Goal: Use online tool/utility: Utilize a website feature to perform a specific function

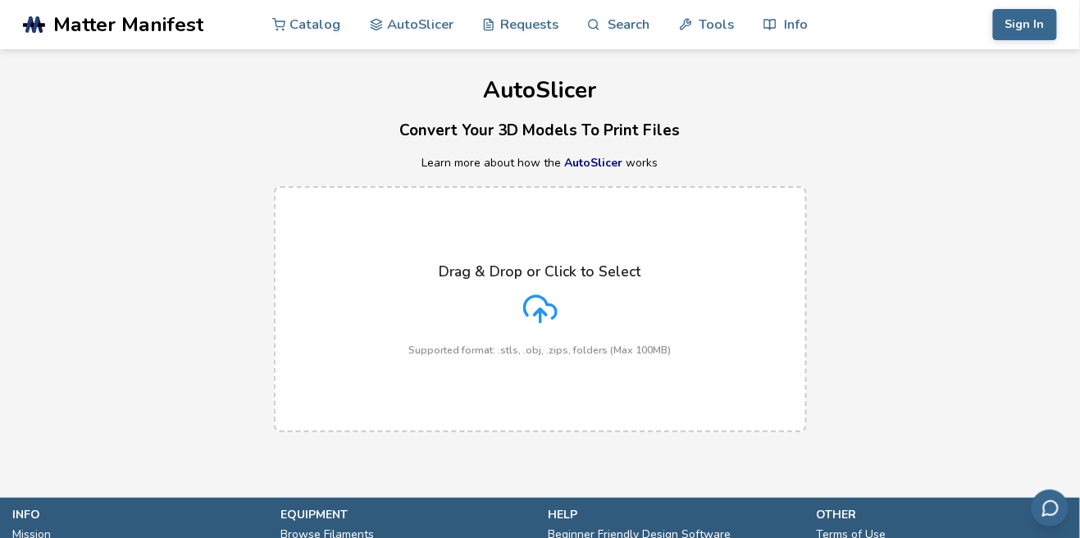
click at [552, 297] on icon at bounding box center [540, 309] width 34 height 34
click at [0, 0] on input "Drag & Drop or Click to Select Supported format: .stls, .obj, .zips, folders (M…" at bounding box center [0, 0] width 0 height 0
click at [540, 316] on line at bounding box center [540, 315] width 0 height 13
click at [0, 0] on input "Drag & Drop or Click to Select Supported format: .stls, .obj, .zips, folders (M…" at bounding box center [0, 0] width 0 height 0
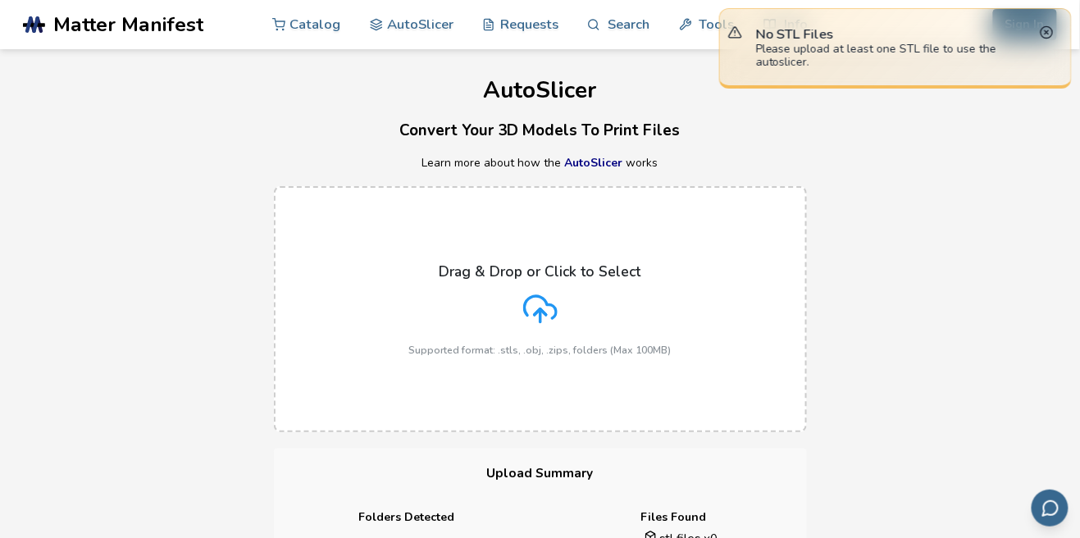
click at [557, 306] on div "Drag & Drop or Click to Select Supported format: .stls, .obj, .zips, folders (M…" at bounding box center [540, 309] width 262 height 93
click at [0, 0] on input "Drag & Drop or Click to Select Supported format: .stls, .obj, .zips, folders (M…" at bounding box center [0, 0] width 0 height 0
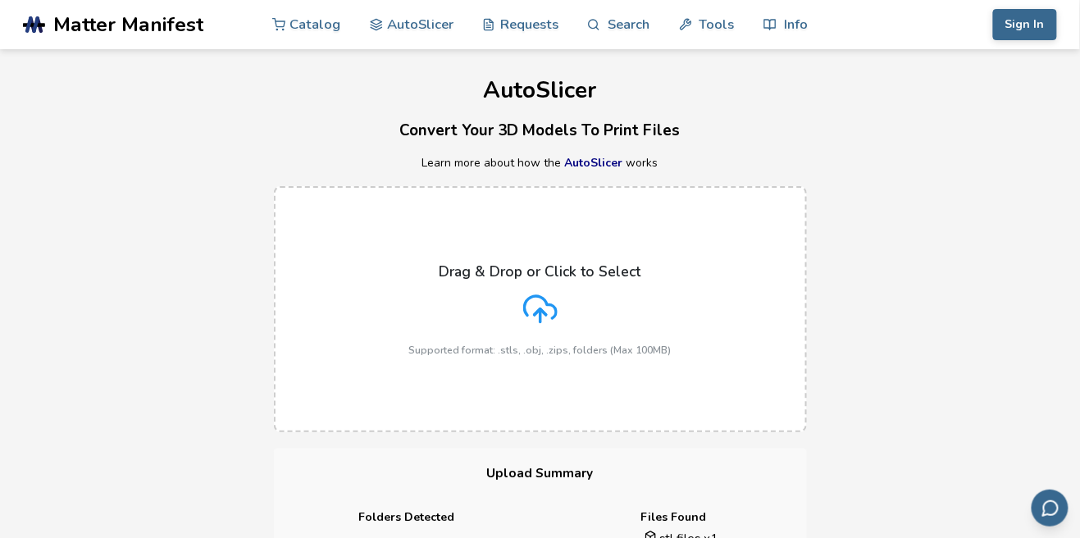
click at [556, 289] on div "Drag & Drop or Click to Select Supported format: .stls, .obj, .zips, folders (M…" at bounding box center [540, 309] width 262 height 93
click at [0, 0] on input "Drag & Drop or Click to Select Supported format: .stls, .obj, .zips, folders (M…" at bounding box center [0, 0] width 0 height 0
click at [538, 320] on icon at bounding box center [540, 309] width 34 height 34
click at [0, 0] on input "Drag & Drop or Click to Select Supported format: .stls, .obj, .zips, folders (M…" at bounding box center [0, 0] width 0 height 0
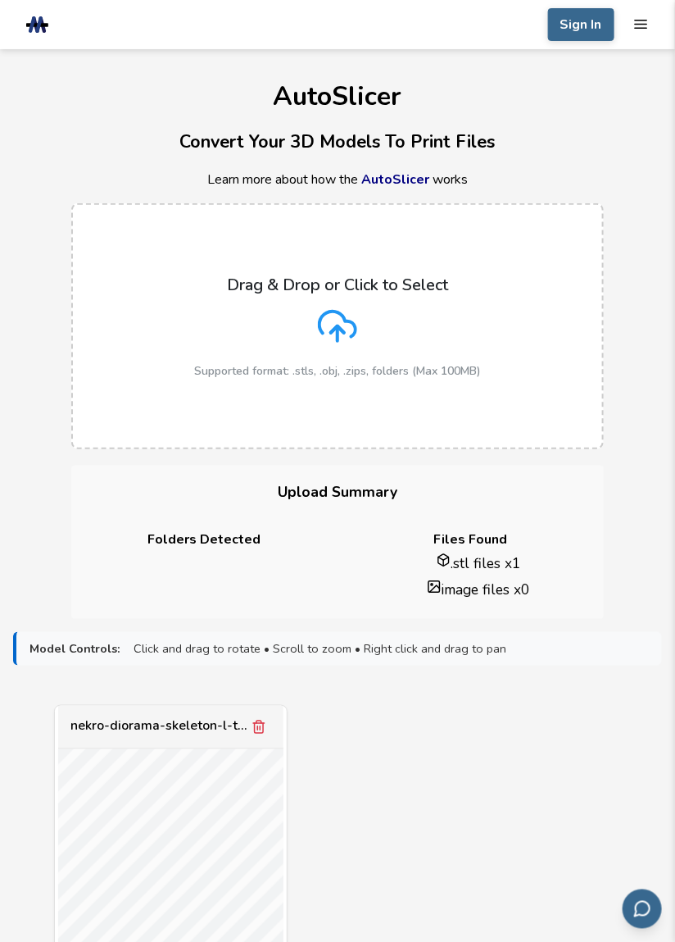
click at [345, 318] on icon at bounding box center [338, 323] width 36 height 25
click at [0, 0] on input "Drag & Drop or Click to Select Supported format: .stls, .obj, .zips, folders (M…" at bounding box center [0, 0] width 0 height 0
click at [350, 331] on icon at bounding box center [337, 326] width 39 height 39
click at [0, 0] on input "Drag & Drop or Click to Select Supported format: .stls, .obj, .zips, folders (M…" at bounding box center [0, 0] width 0 height 0
